Goal: Check status: Check status

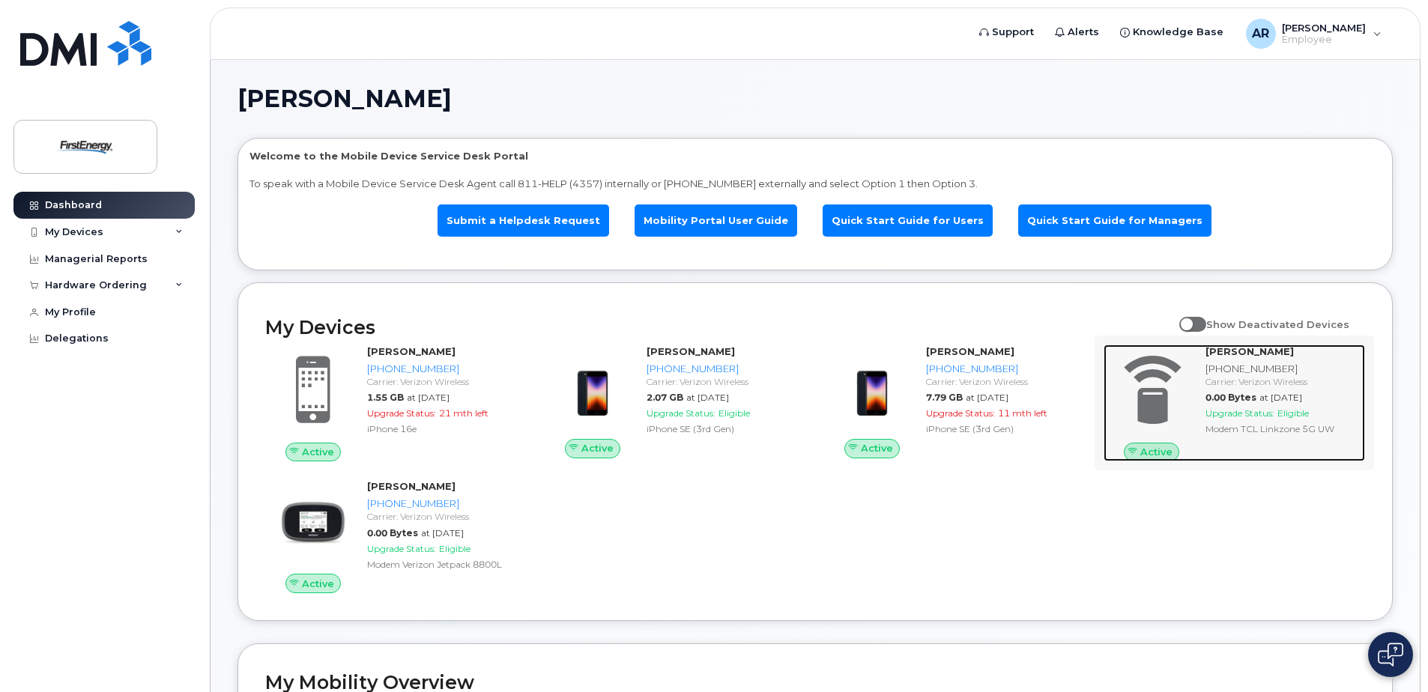
click at [1259, 430] on div "Modem TCL Linkzone 5G UW" at bounding box center [1283, 429] width 154 height 13
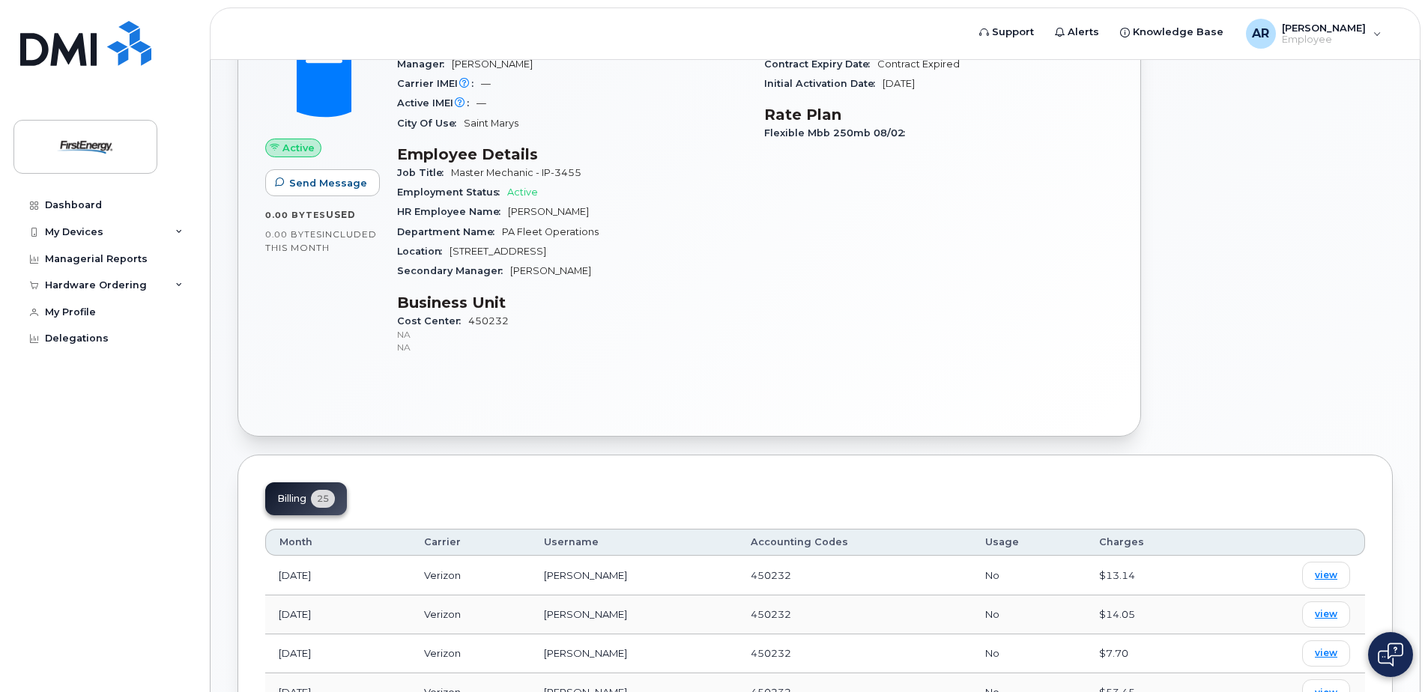
scroll to position [450, 0]
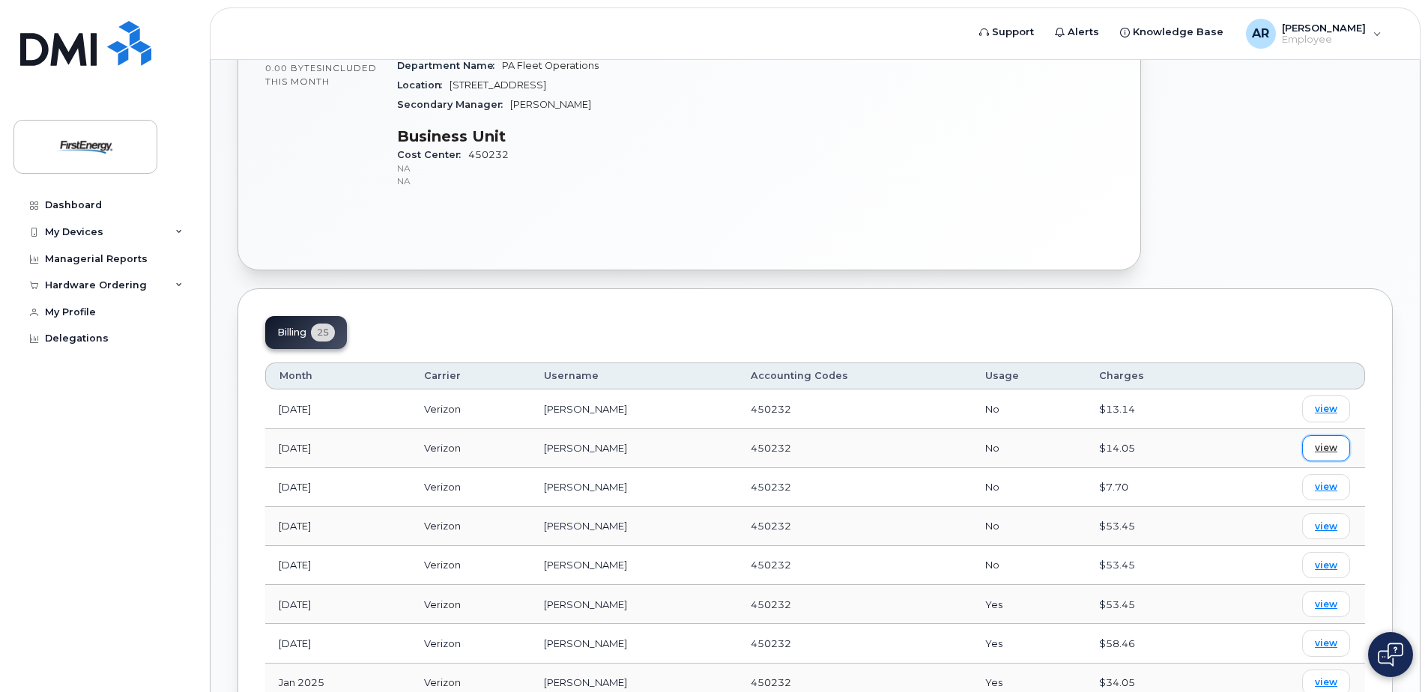
click at [1326, 447] on span "view" at bounding box center [1326, 447] width 22 height 13
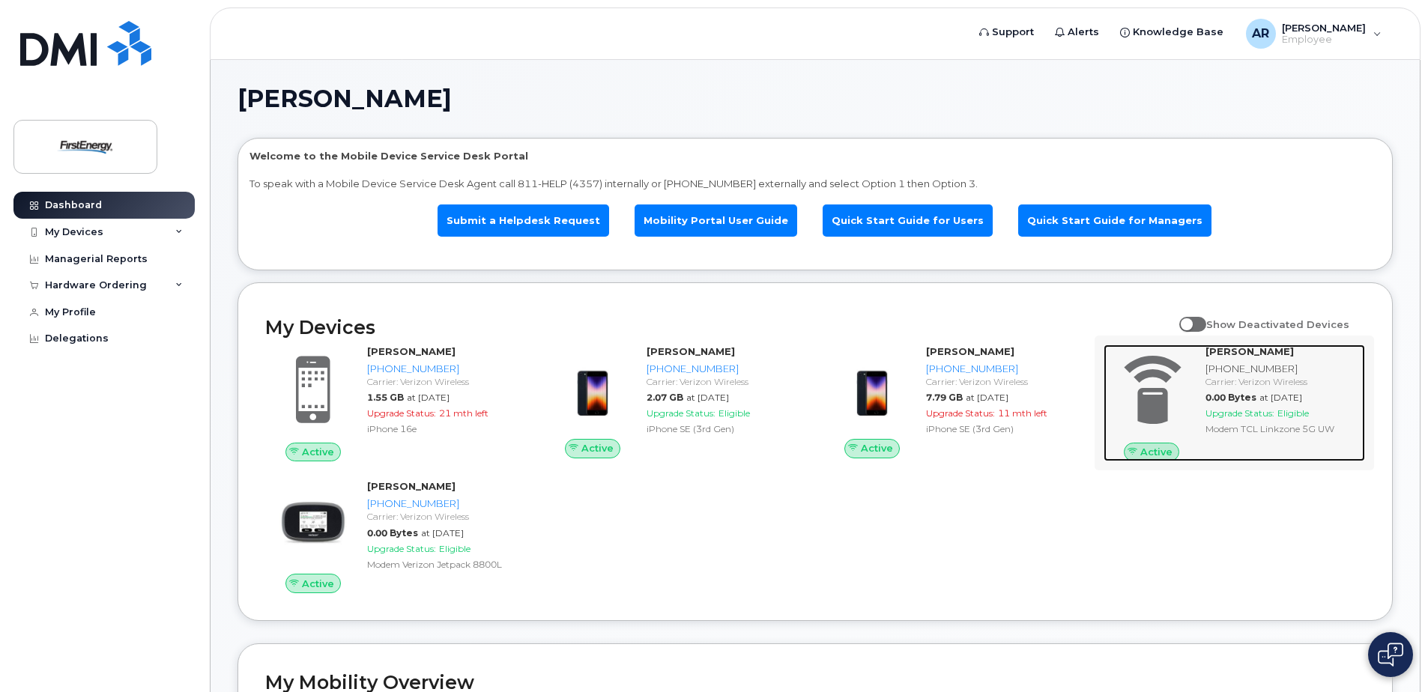
click at [1239, 414] on span "Upgrade Status:" at bounding box center [1240, 413] width 69 height 11
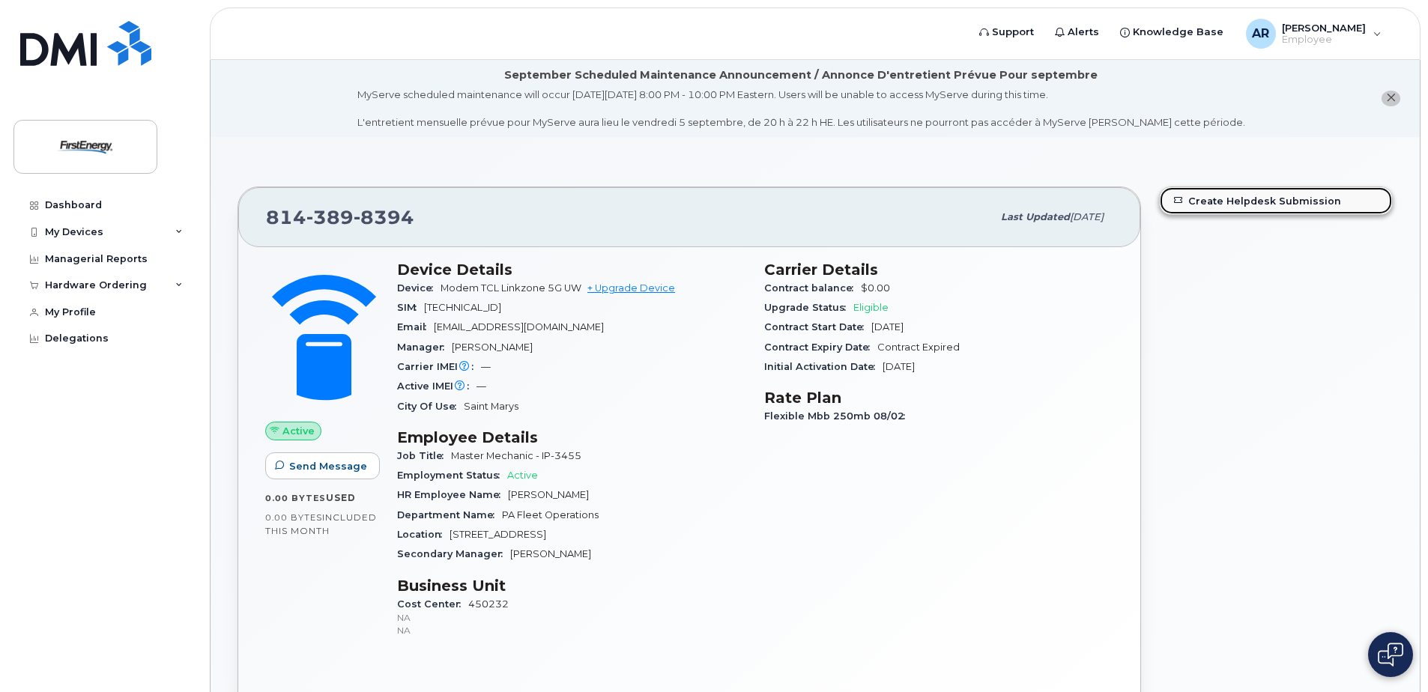
click at [1269, 199] on link "Create Helpdesk Submission" at bounding box center [1276, 200] width 232 height 27
click at [178, 283] on icon at bounding box center [178, 285] width 7 height 7
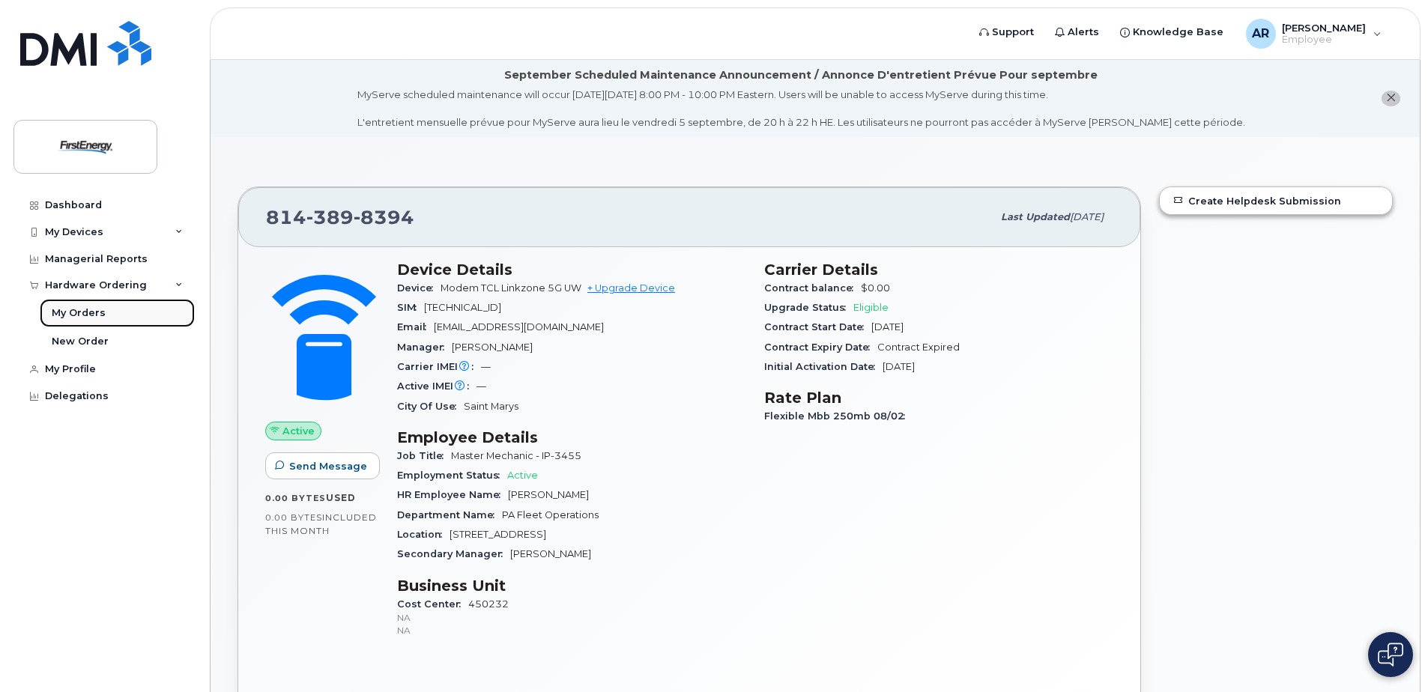
click at [80, 310] on div "My Orders" at bounding box center [79, 312] width 54 height 13
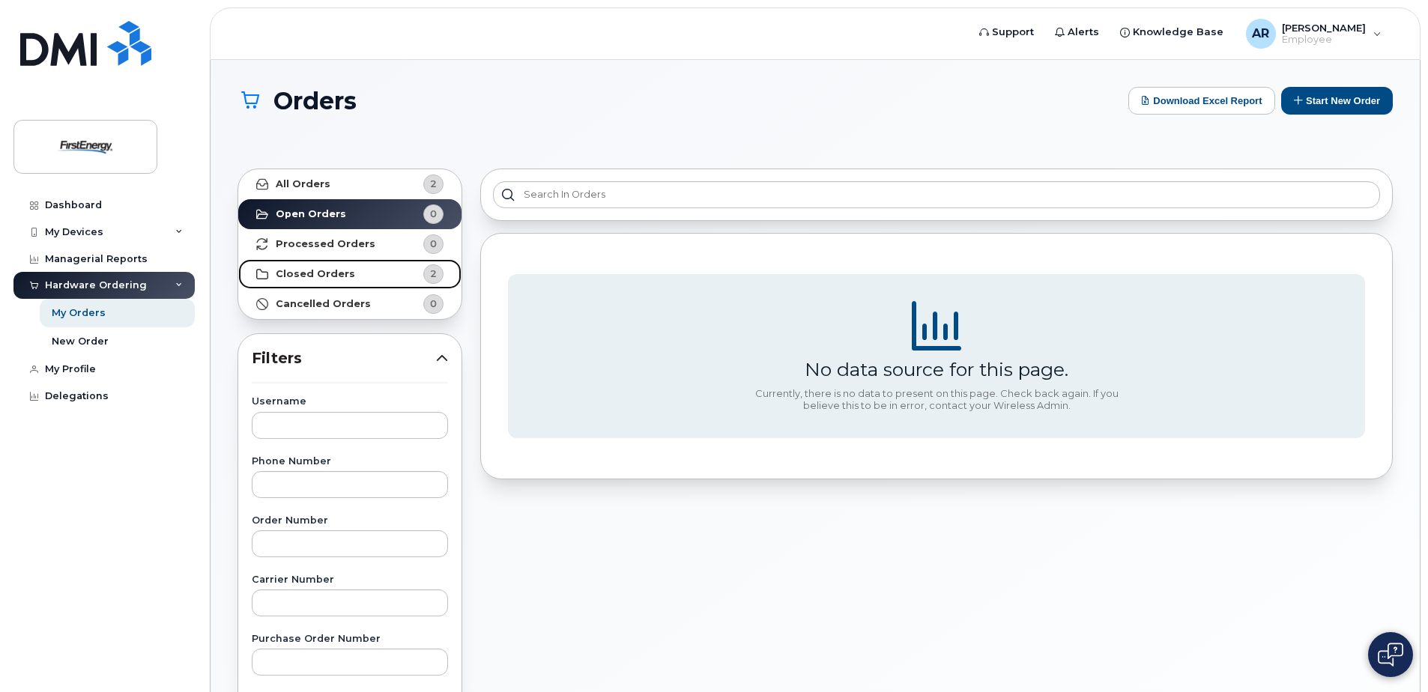
click at [330, 267] on link "Closed Orders 2" at bounding box center [349, 274] width 223 height 30
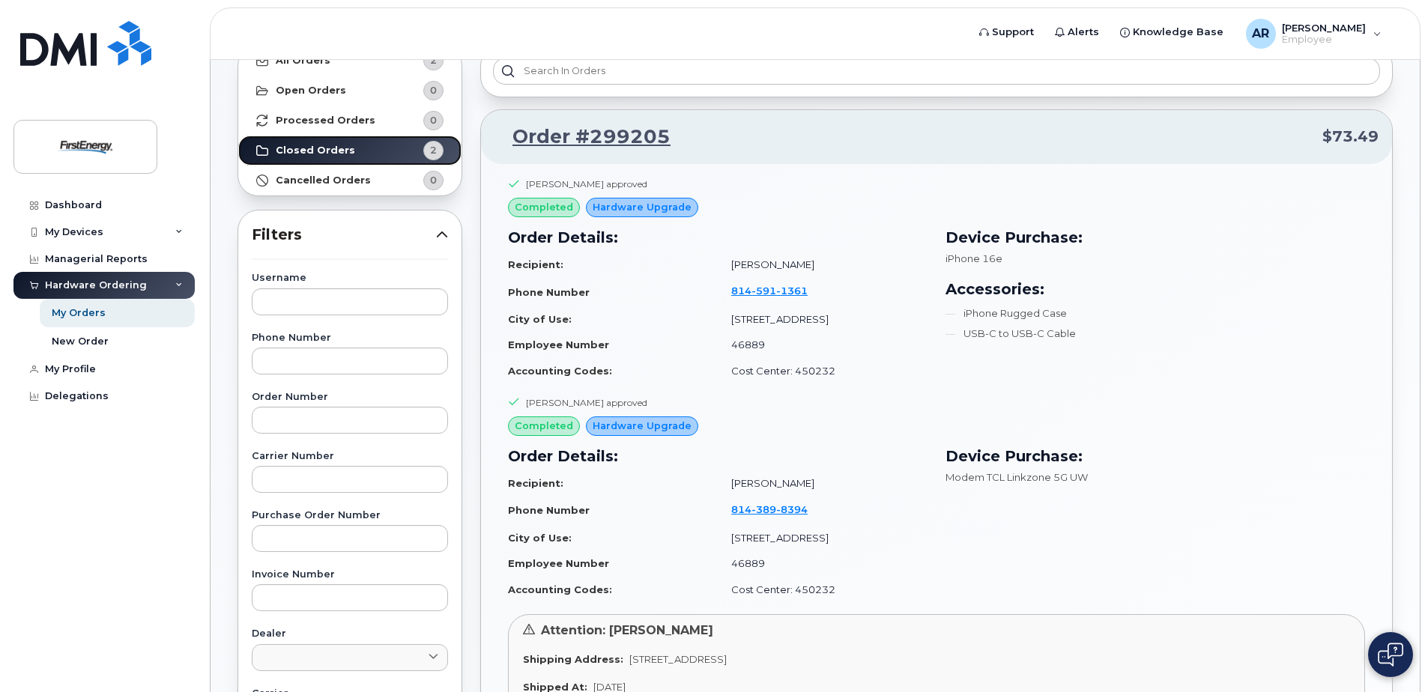
scroll to position [150, 0]
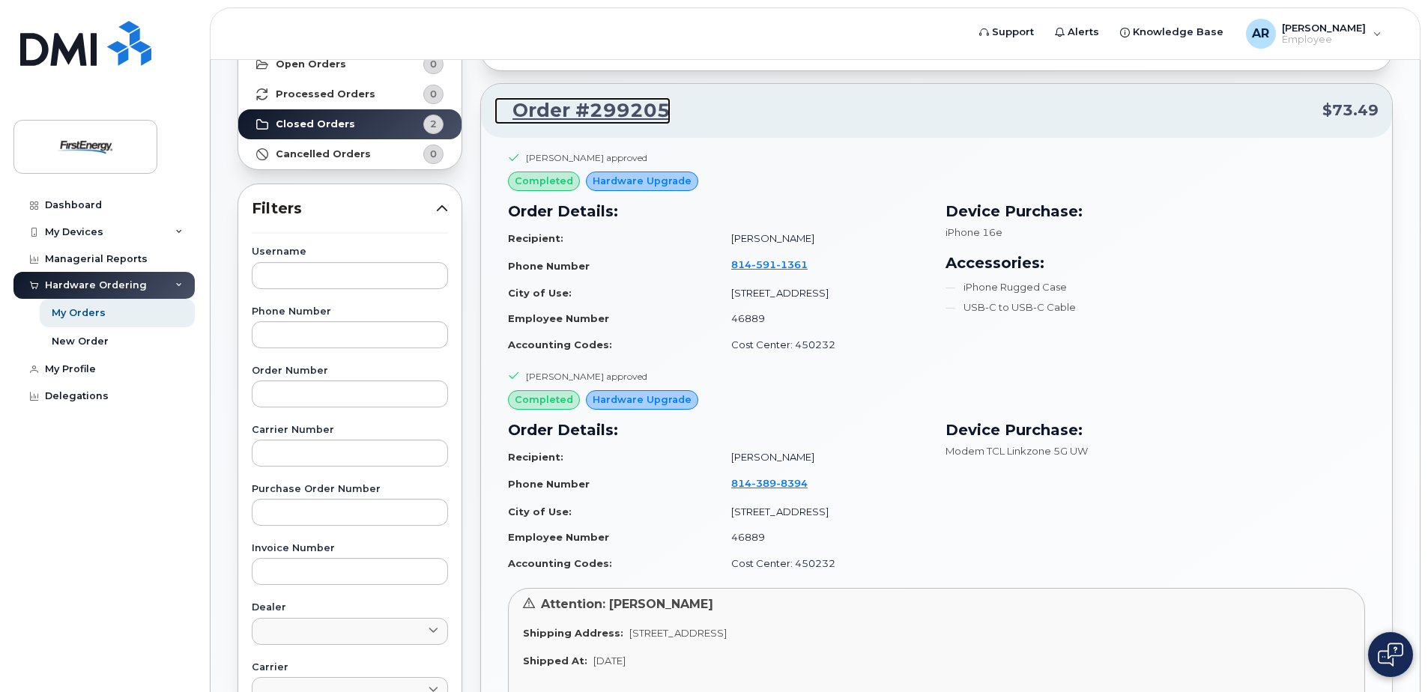
click at [597, 109] on link "Order #299205" at bounding box center [583, 110] width 176 height 27
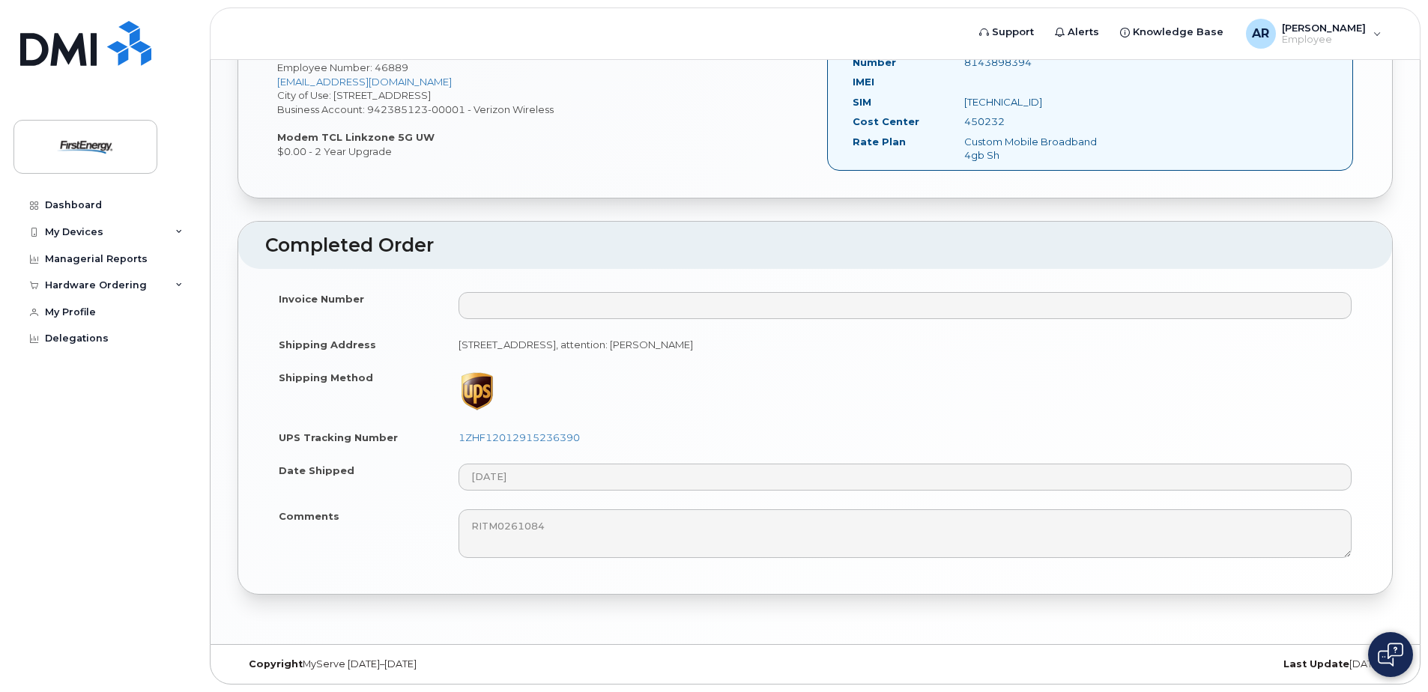
scroll to position [903, 0]
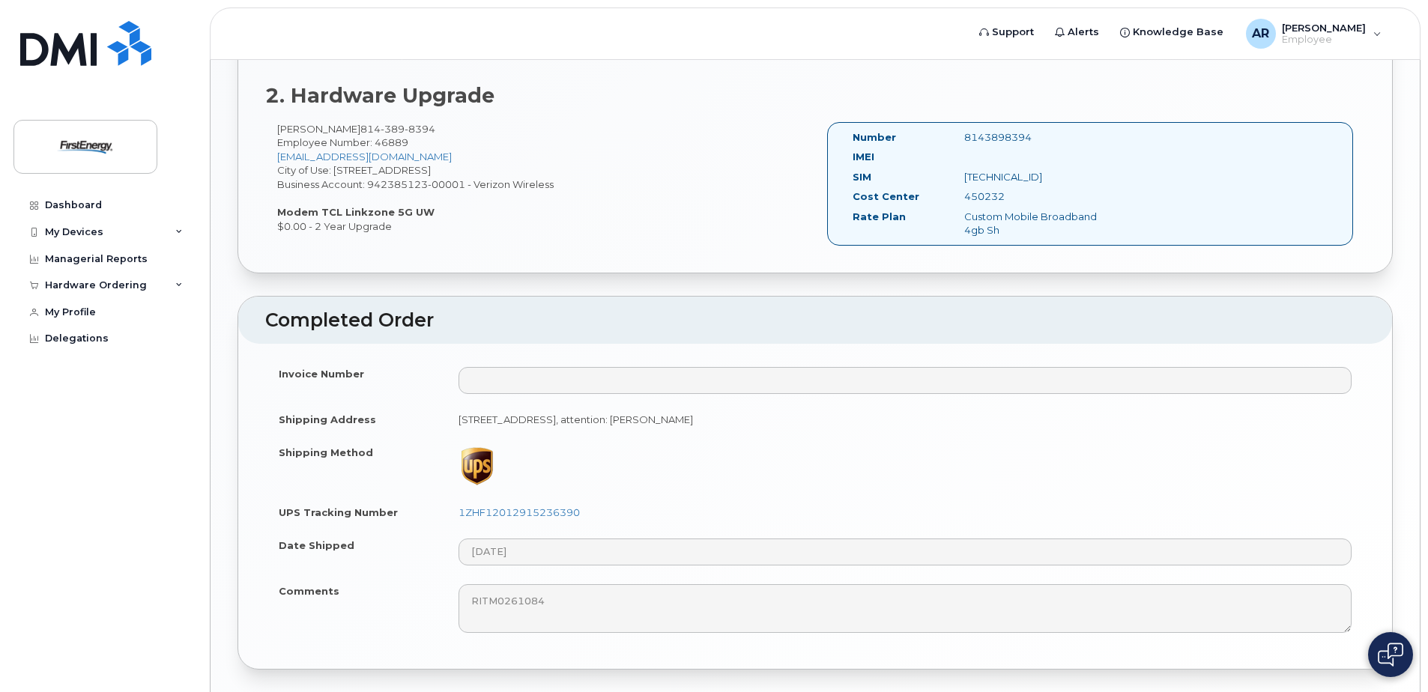
click at [1379, 662] on img at bounding box center [1390, 655] width 25 height 24
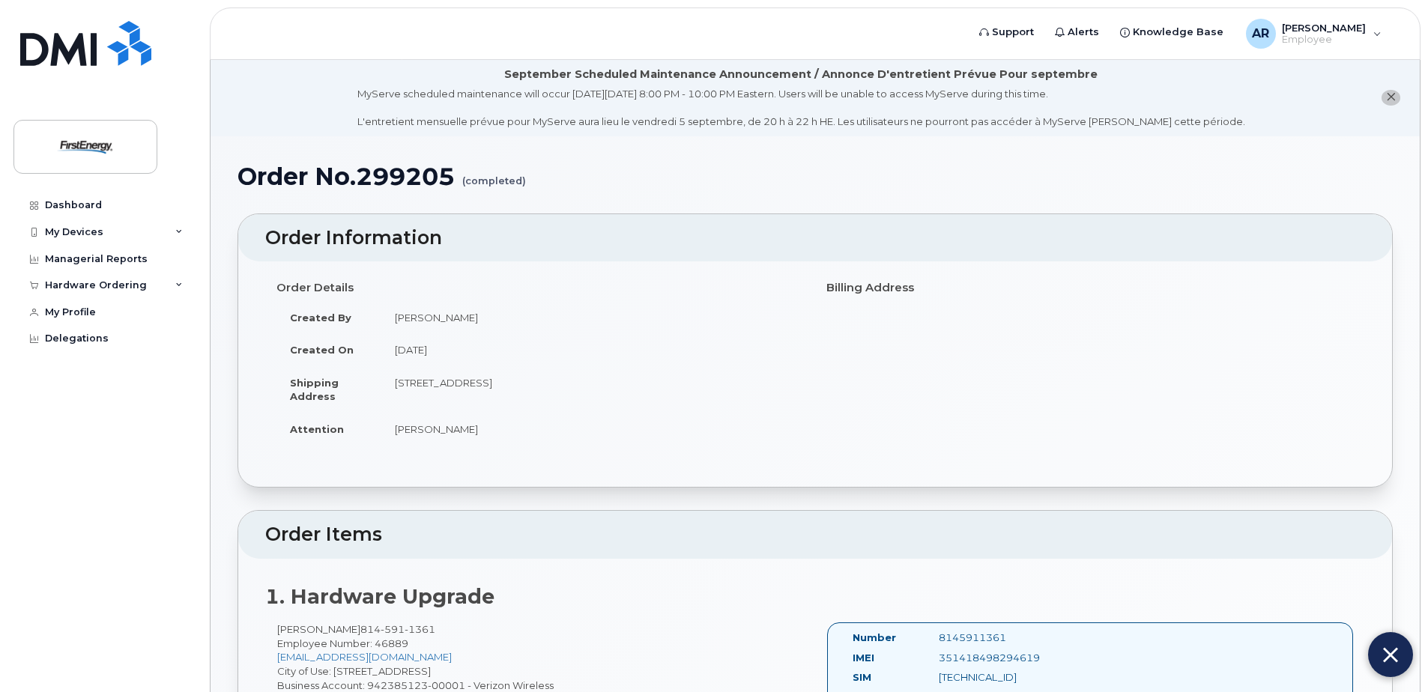
scroll to position [0, 0]
click at [73, 284] on div "Hardware Ordering" at bounding box center [96, 286] width 102 height 12
drag, startPoint x: 73, startPoint y: 284, endPoint x: 91, endPoint y: 315, distance: 35.2
click at [91, 315] on div "My Orders" at bounding box center [79, 312] width 54 height 13
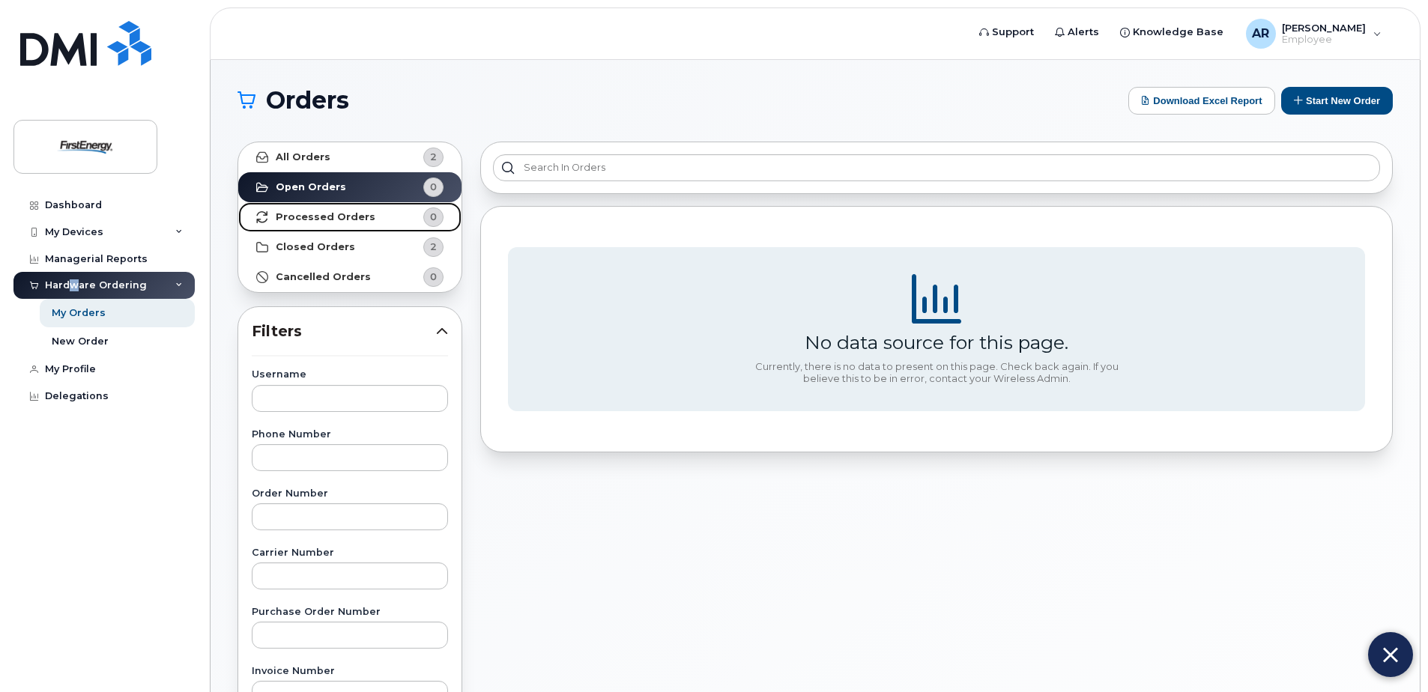
click at [328, 216] on strong "Processed Orders" at bounding box center [326, 217] width 100 height 12
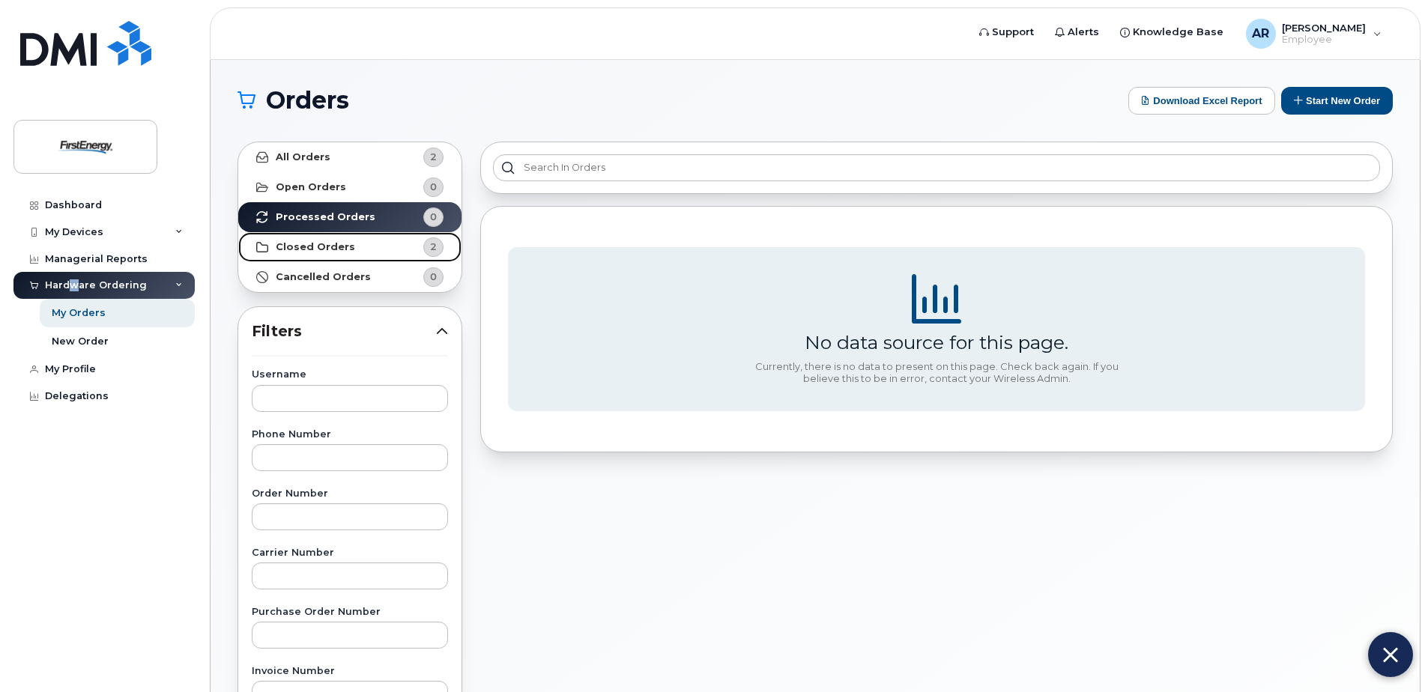
click at [316, 242] on strong "Closed Orders" at bounding box center [315, 247] width 79 height 12
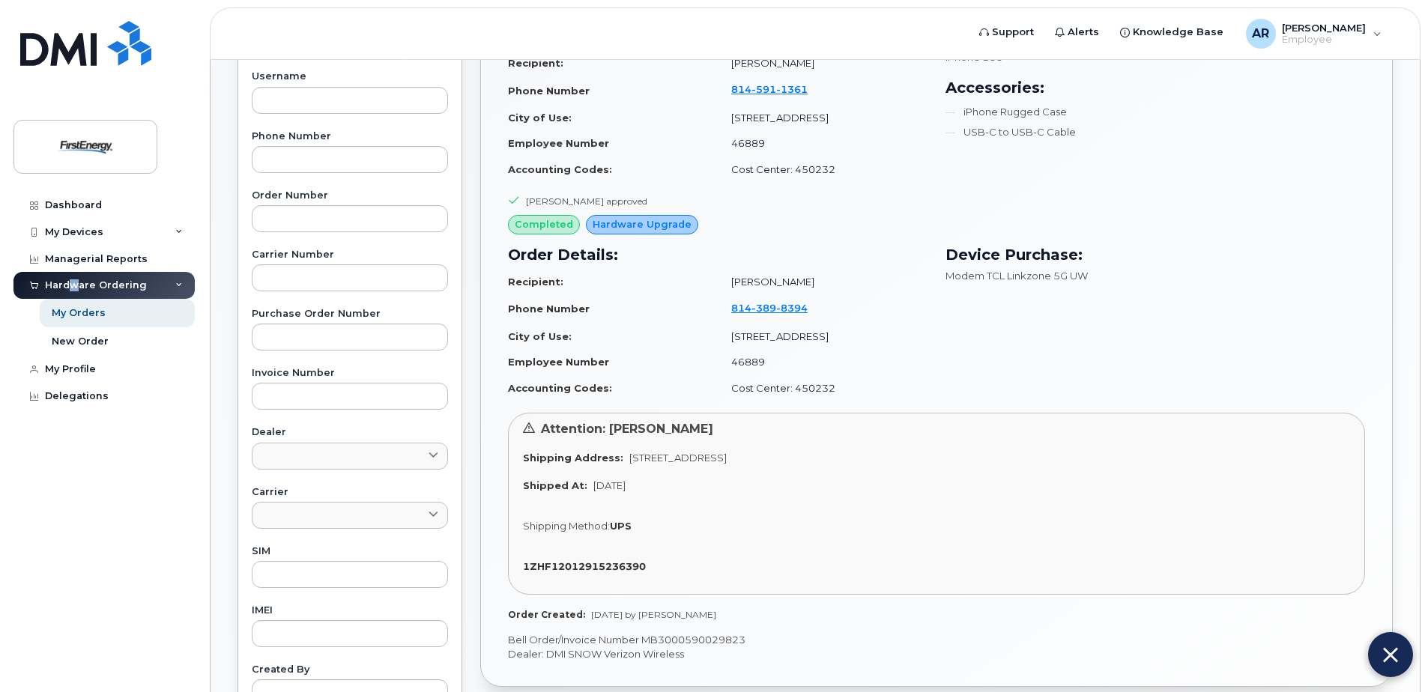
scroll to position [300, 0]
click at [593, 565] on strong "1ZHF12012915236390" at bounding box center [584, 565] width 123 height 12
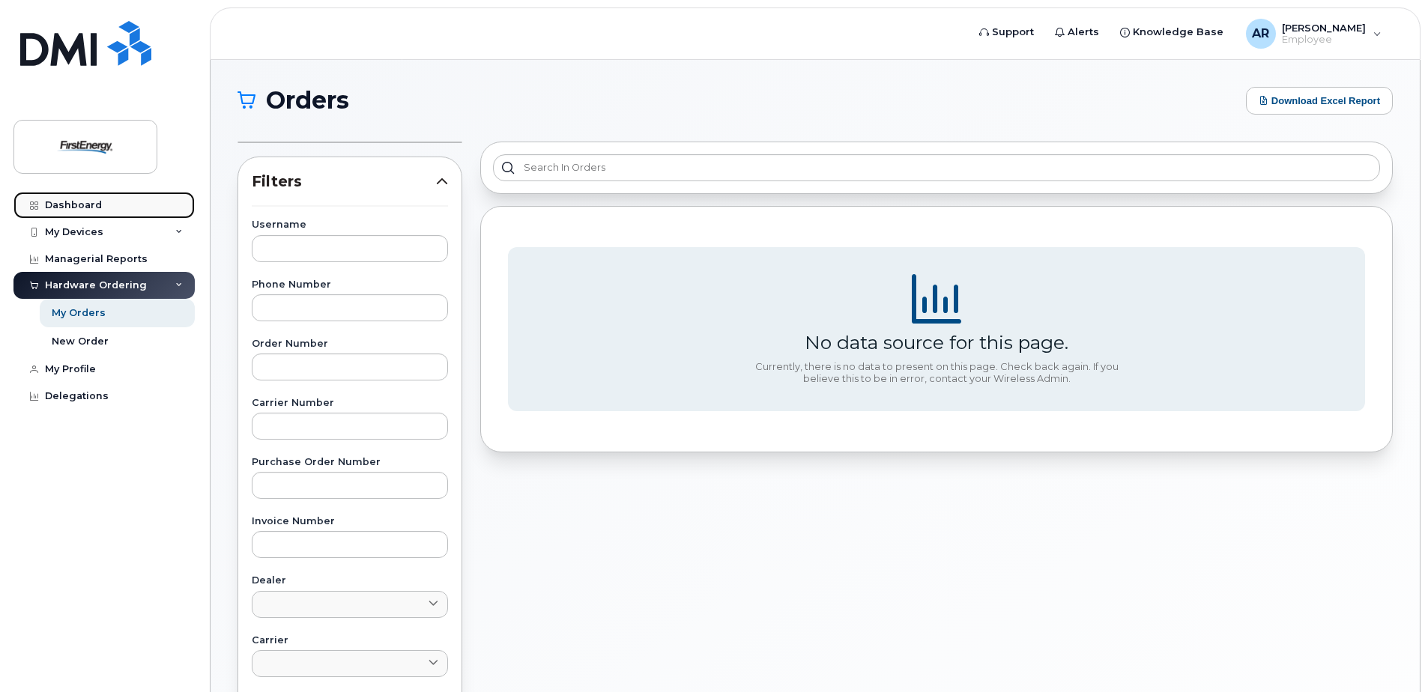
click at [86, 205] on div "Dashboard" at bounding box center [73, 205] width 57 height 12
